Goal: Use online tool/utility: Utilize a website feature to perform a specific function

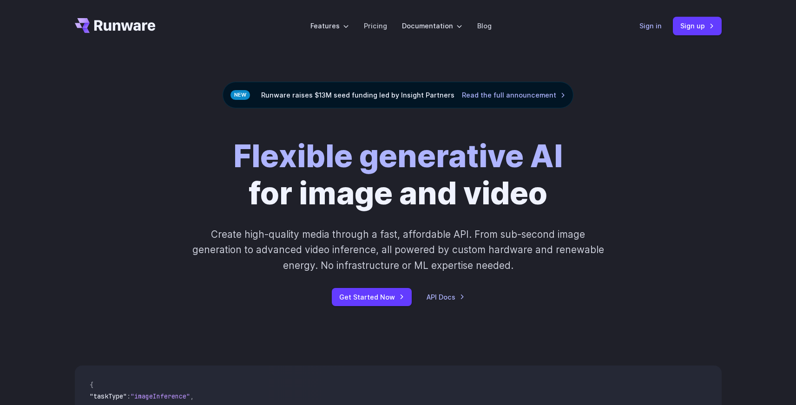
click at [652, 30] on link "Sign in" at bounding box center [650, 25] width 22 height 11
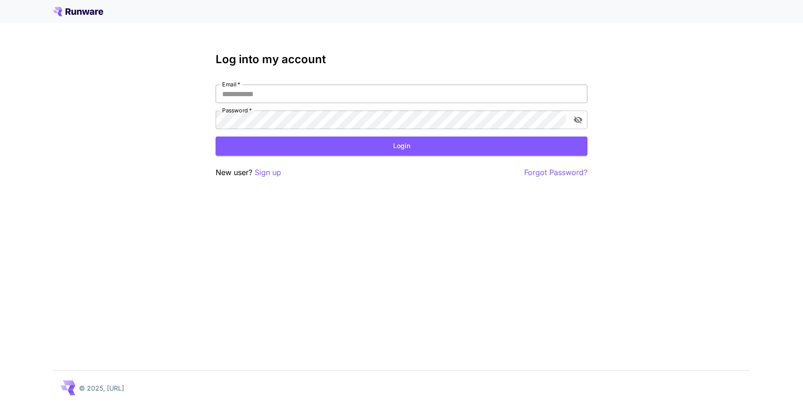
click at [397, 102] on input "Email   *" at bounding box center [402, 94] width 372 height 19
type input "**********"
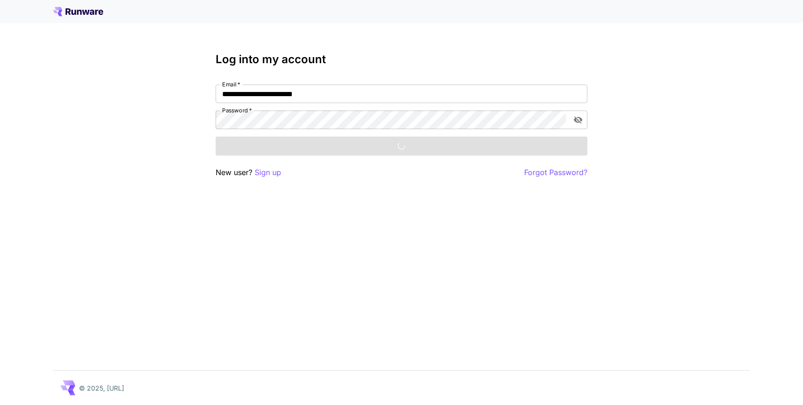
click at [301, 138] on div "Login" at bounding box center [402, 146] width 372 height 19
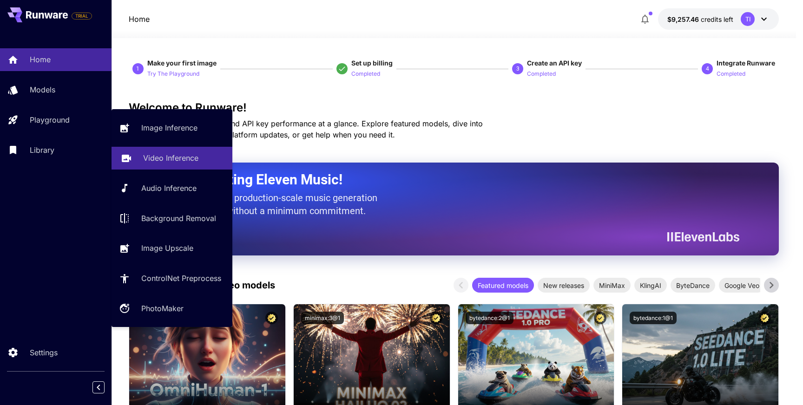
click at [178, 154] on p "Video Inference" at bounding box center [170, 157] width 55 height 11
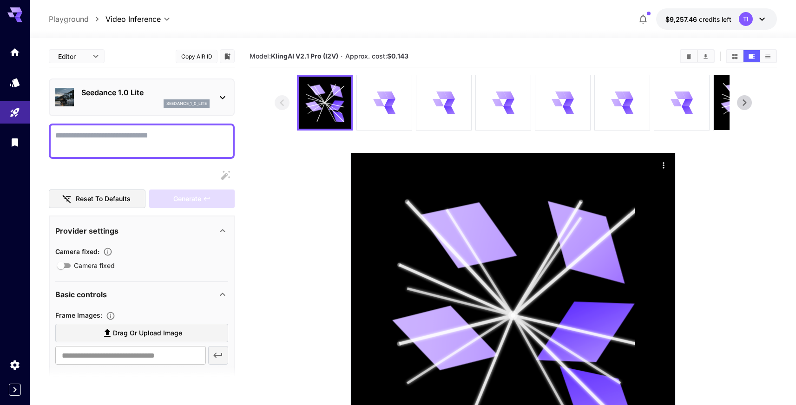
click at [160, 98] on p "Seedance 1.0 Lite" at bounding box center [145, 92] width 128 height 11
